Goal: Task Accomplishment & Management: Use online tool/utility

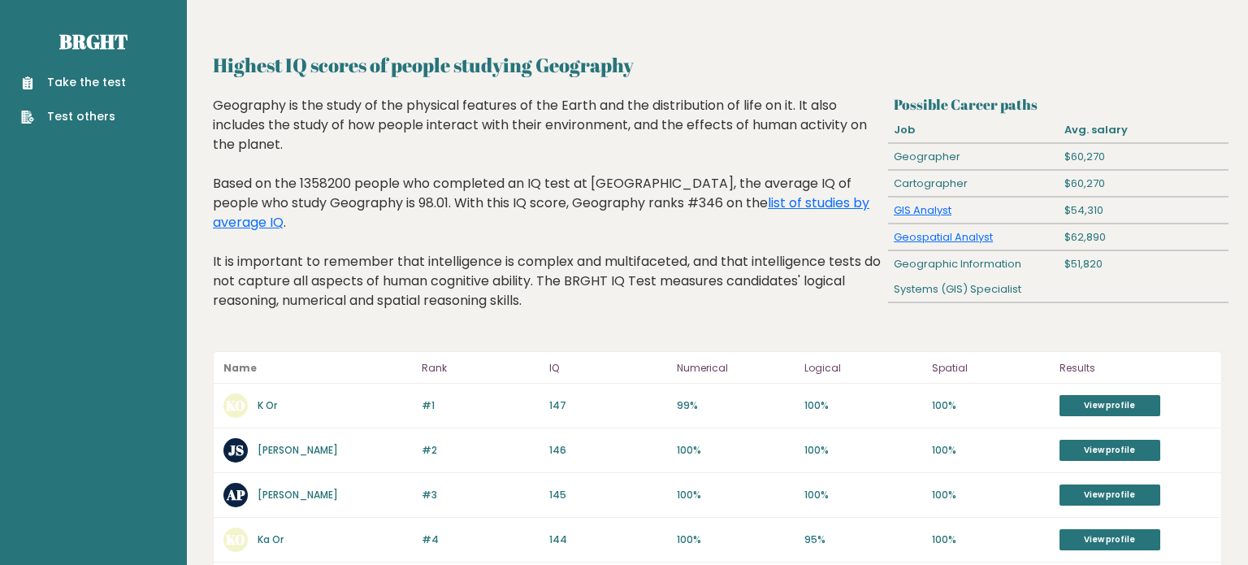
click at [102, 80] on link "Take the test" at bounding box center [73, 82] width 105 height 17
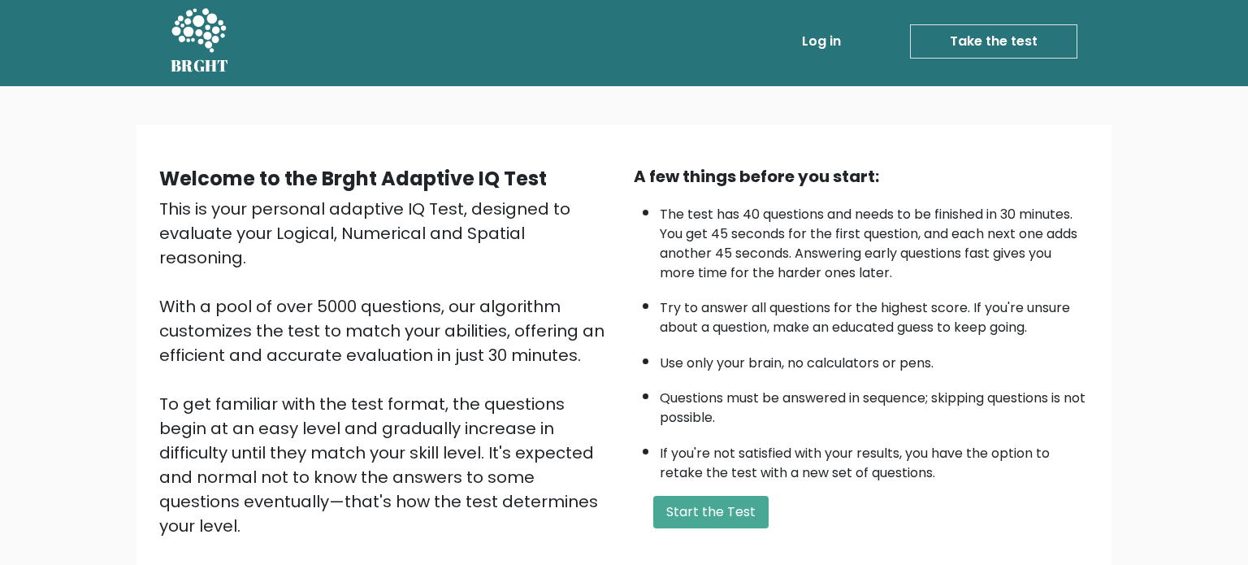
scroll to position [8, 0]
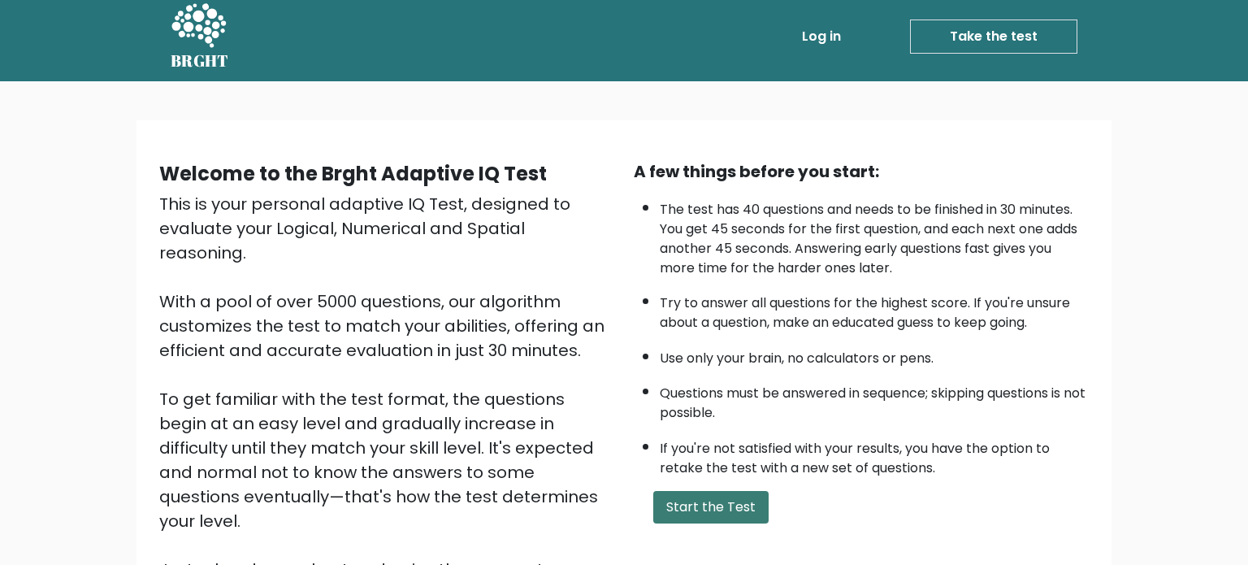
click at [726, 505] on button "Start the Test" at bounding box center [711, 507] width 115 height 33
